Goal: Transaction & Acquisition: Purchase product/service

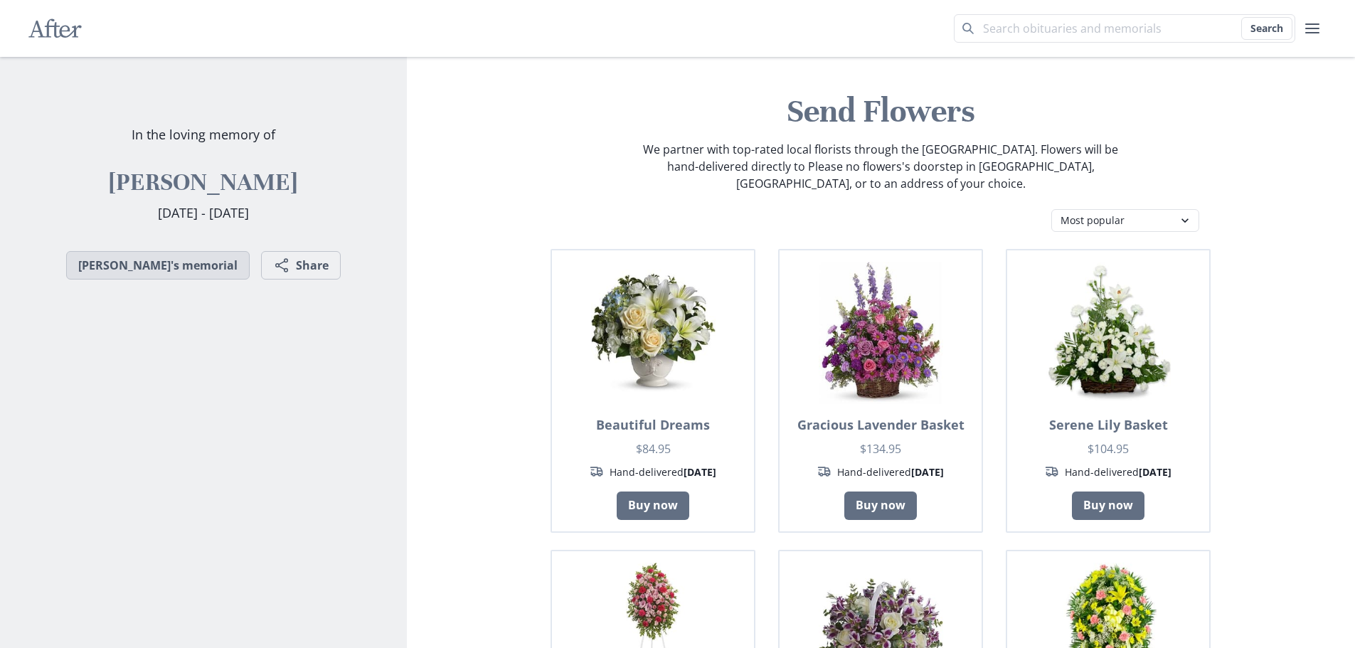
click at [192, 262] on link "[PERSON_NAME]'s memorial" at bounding box center [157, 265] width 183 height 28
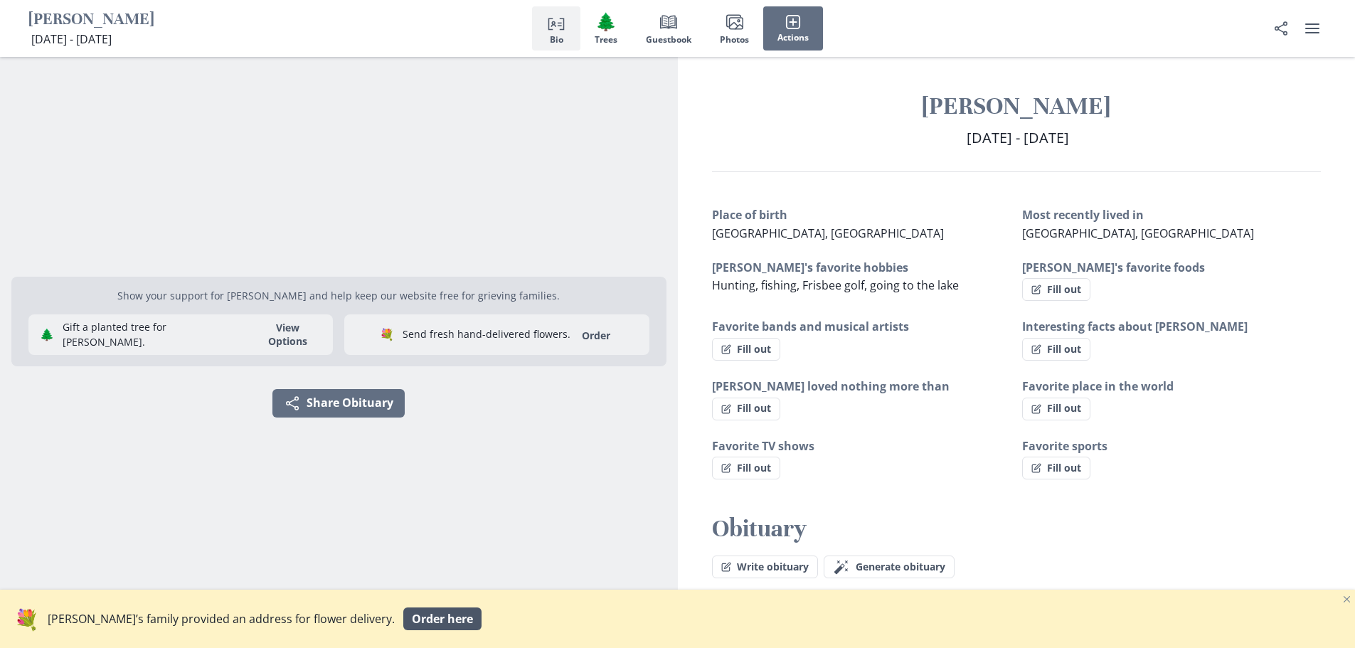
click at [412, 617] on span "Order here" at bounding box center [442, 618] width 61 height 14
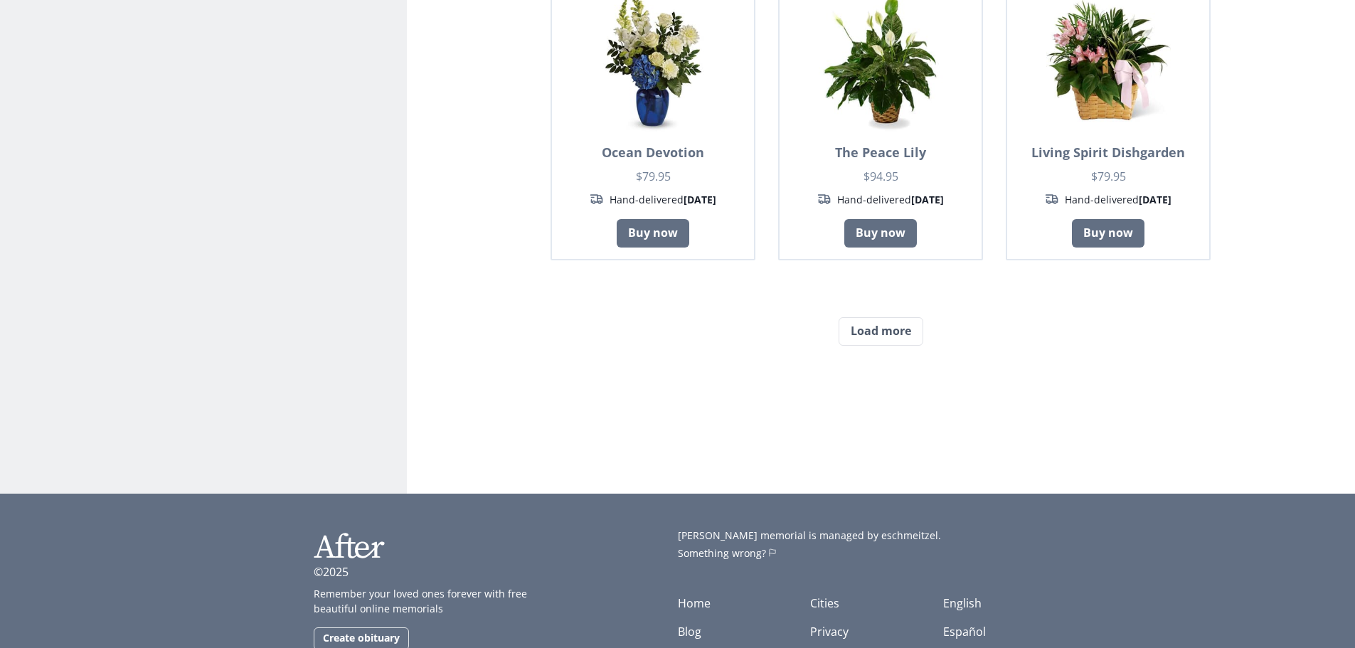
scroll to position [1271, 0]
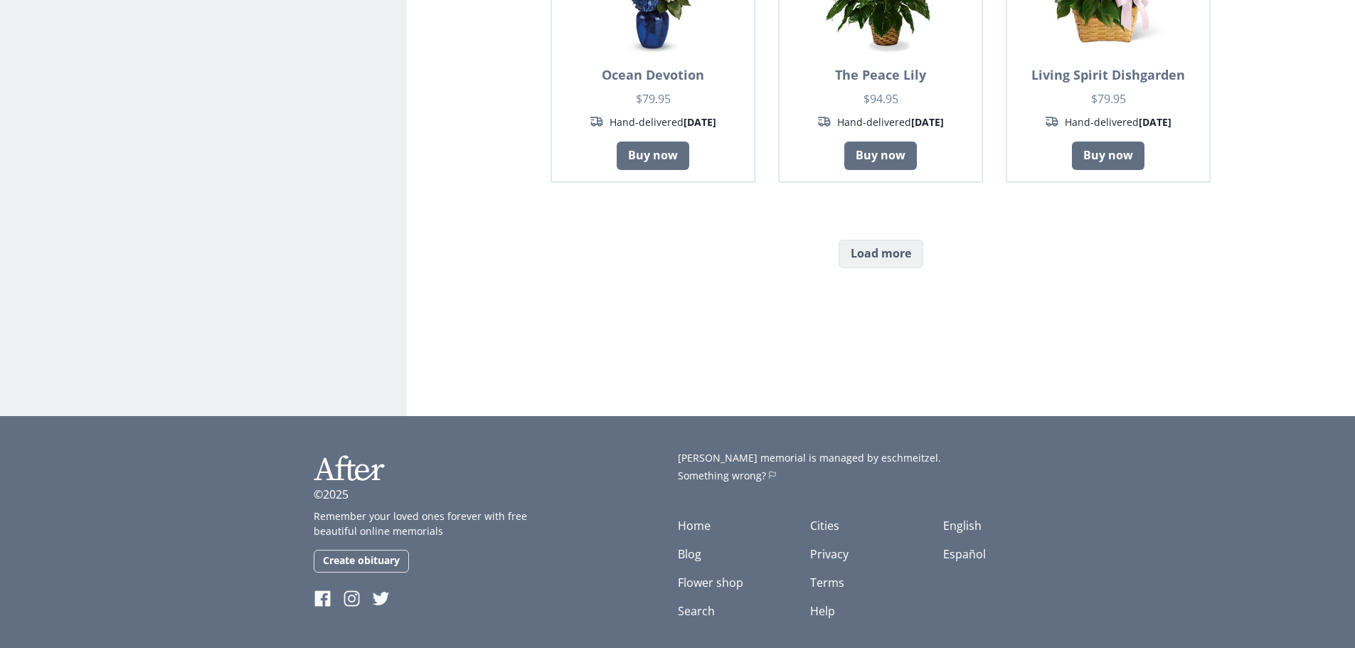
click at [897, 242] on button "Load more" at bounding box center [880, 254] width 85 height 28
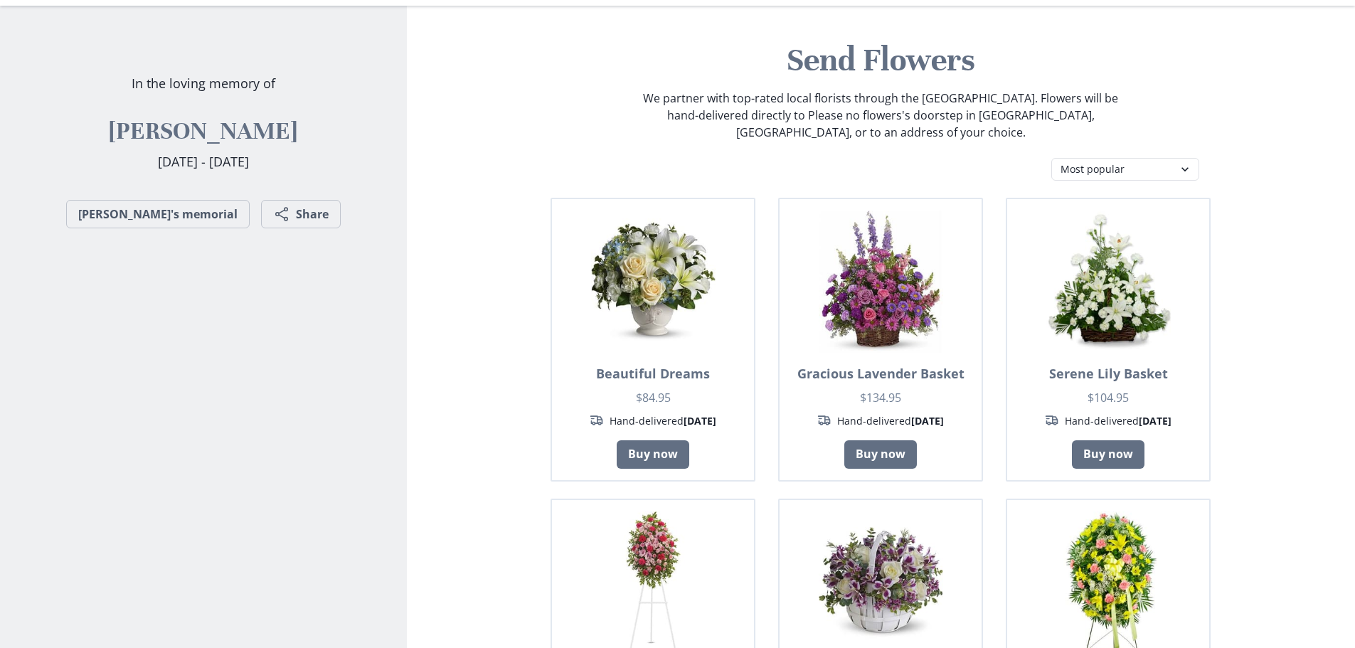
scroll to position [0, 0]
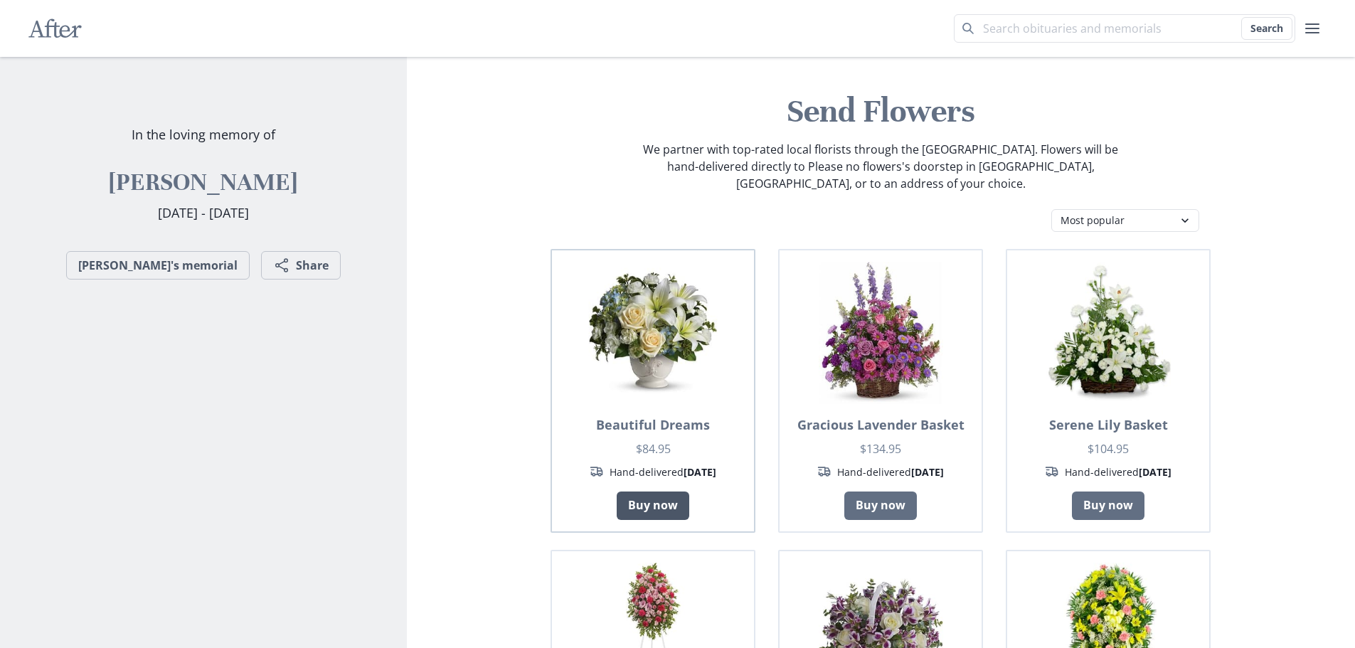
click at [680, 497] on link "Buy now" at bounding box center [652, 505] width 73 height 28
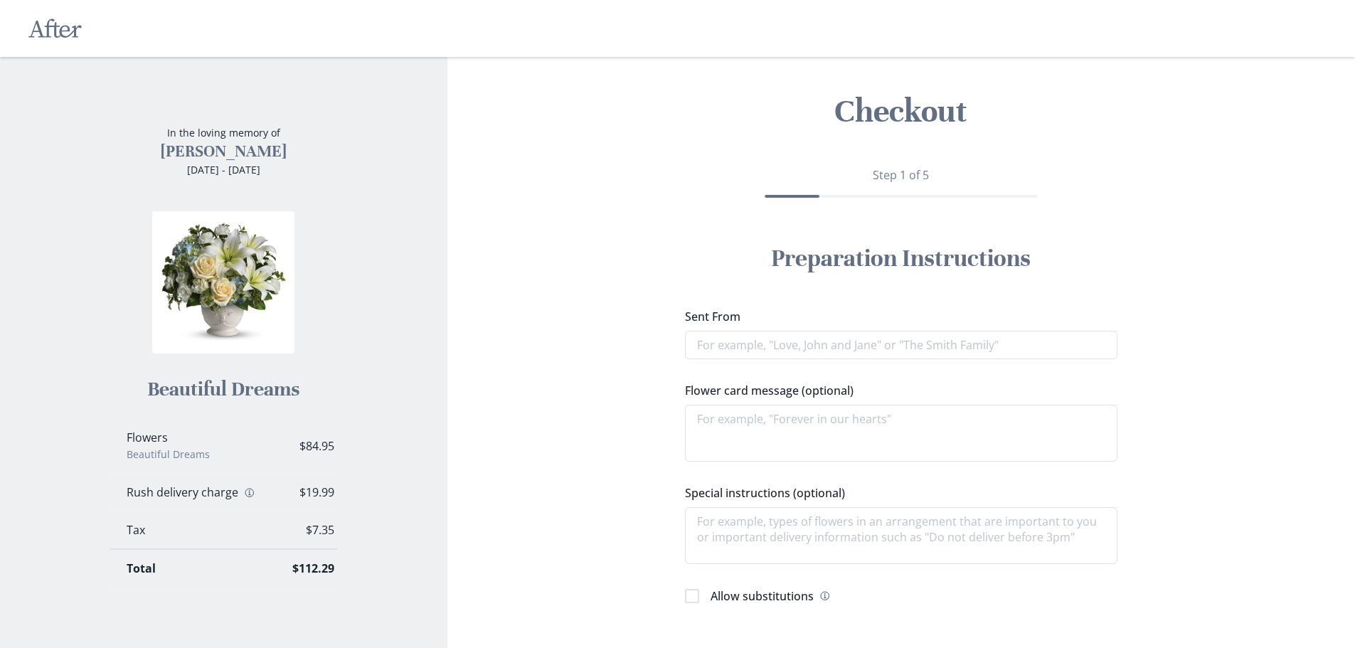
click at [1260, 235] on div "Checkout Step 1 of 5 Preparation Instructions Sent From Flower card message (op…" at bounding box center [901, 382] width 885 height 651
